Goal: Task Accomplishment & Management: Manage account settings

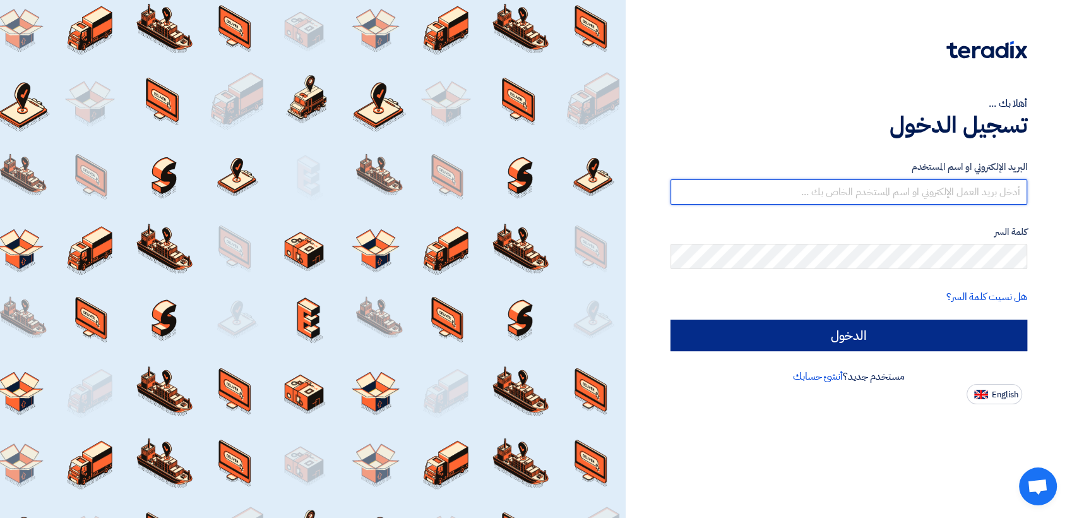
type input "[PERSON_NAME][EMAIL_ADDRESS][DOMAIN_NAME]"
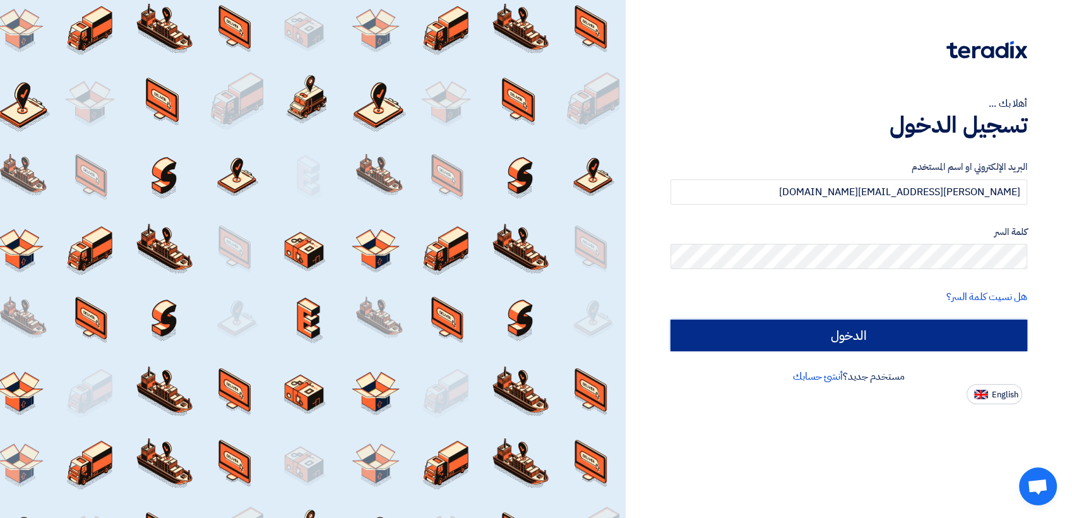
click at [928, 336] on input "الدخول" at bounding box center [849, 336] width 357 height 32
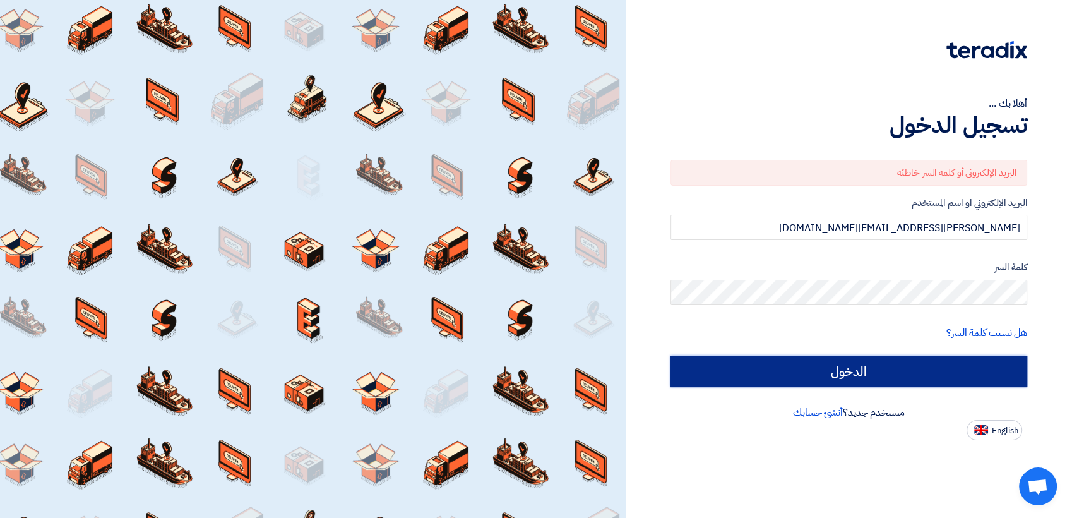
click at [865, 371] on input "الدخول" at bounding box center [849, 372] width 357 height 32
click at [733, 381] on input "الدخول" at bounding box center [849, 372] width 357 height 32
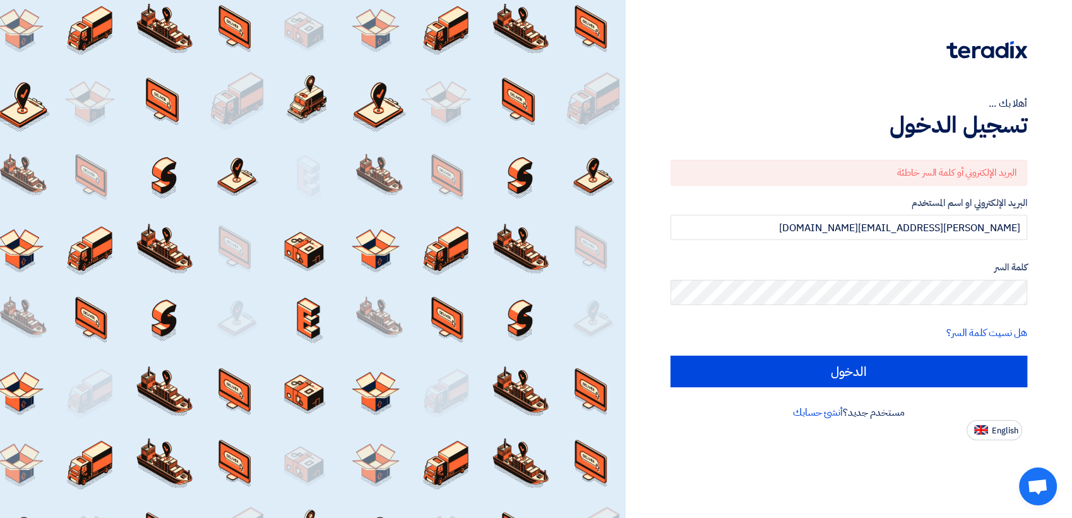
click at [871, 171] on div "البريد الإلكتروني أو كلمة السر خاطئة" at bounding box center [849, 173] width 357 height 26
